Goal: Navigation & Orientation: Find specific page/section

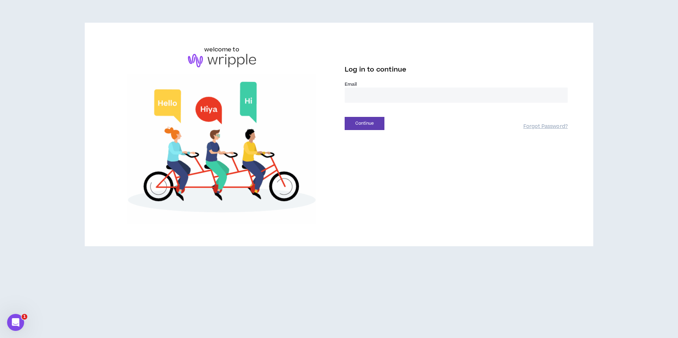
click at [420, 89] on input "email" at bounding box center [456, 95] width 223 height 15
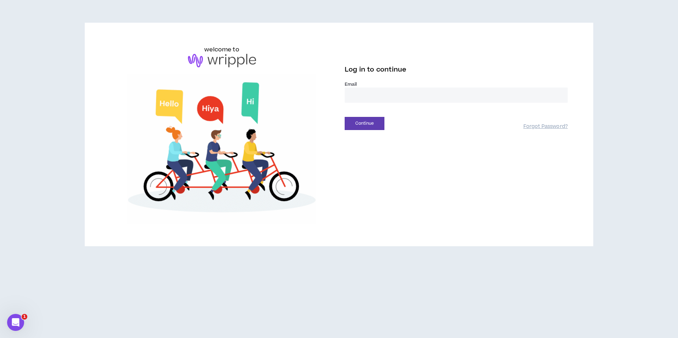
type input "**********"
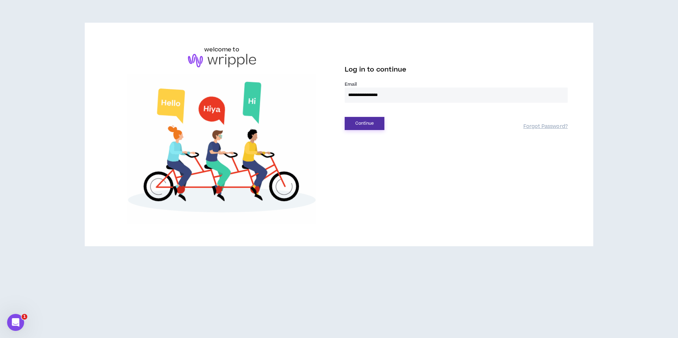
click at [374, 130] on button "Continue" at bounding box center [365, 123] width 40 height 13
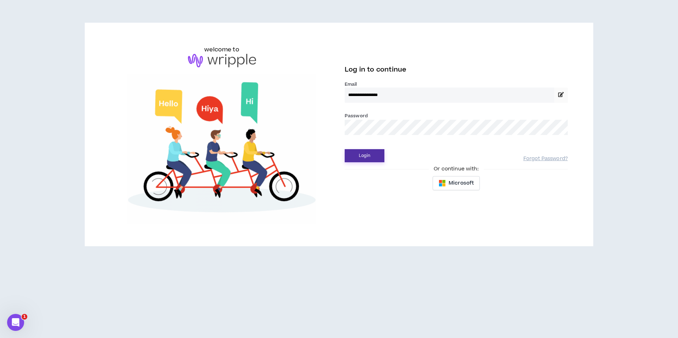
click at [371, 153] on button "Login" at bounding box center [365, 155] width 40 height 13
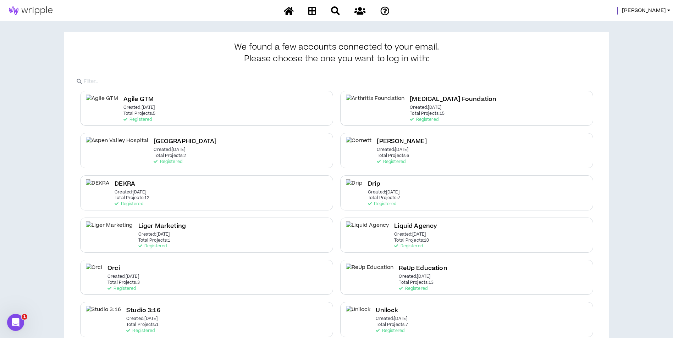
scroll to position [98, 0]
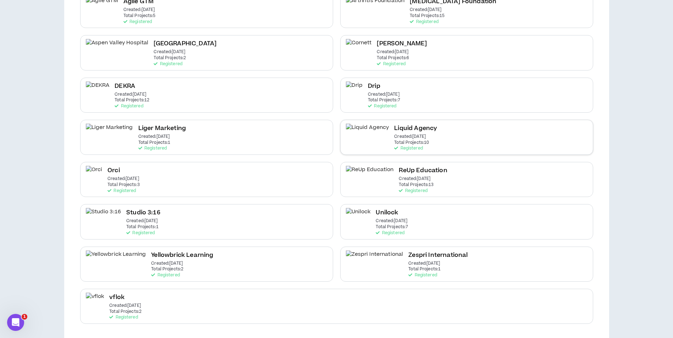
click at [394, 134] on p "Created: Apr 7 2025" at bounding box center [410, 136] width 32 height 5
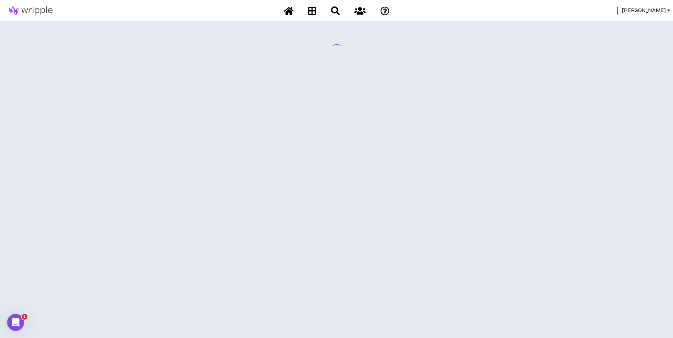
scroll to position [0, 0]
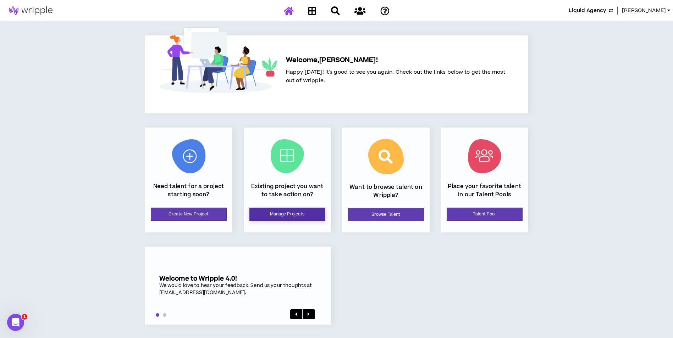
click at [308, 214] on link "Manage Projects" at bounding box center [287, 214] width 76 height 13
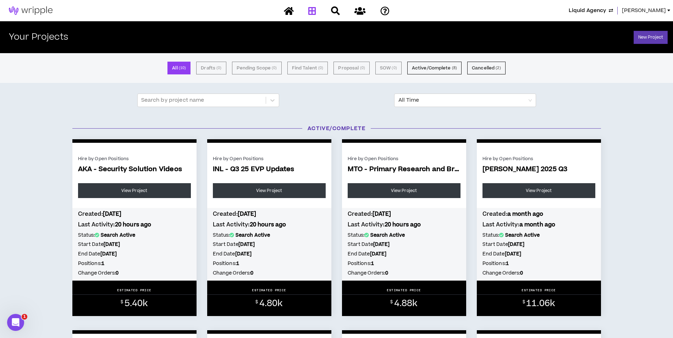
click at [659, 10] on span "Mason" at bounding box center [644, 11] width 44 height 8
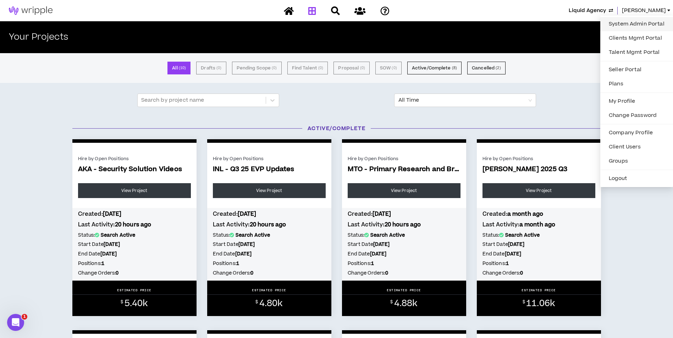
click at [637, 20] on link "System Admin Portal" at bounding box center [636, 24] width 64 height 11
